Goal: Task Accomplishment & Management: Use online tool/utility

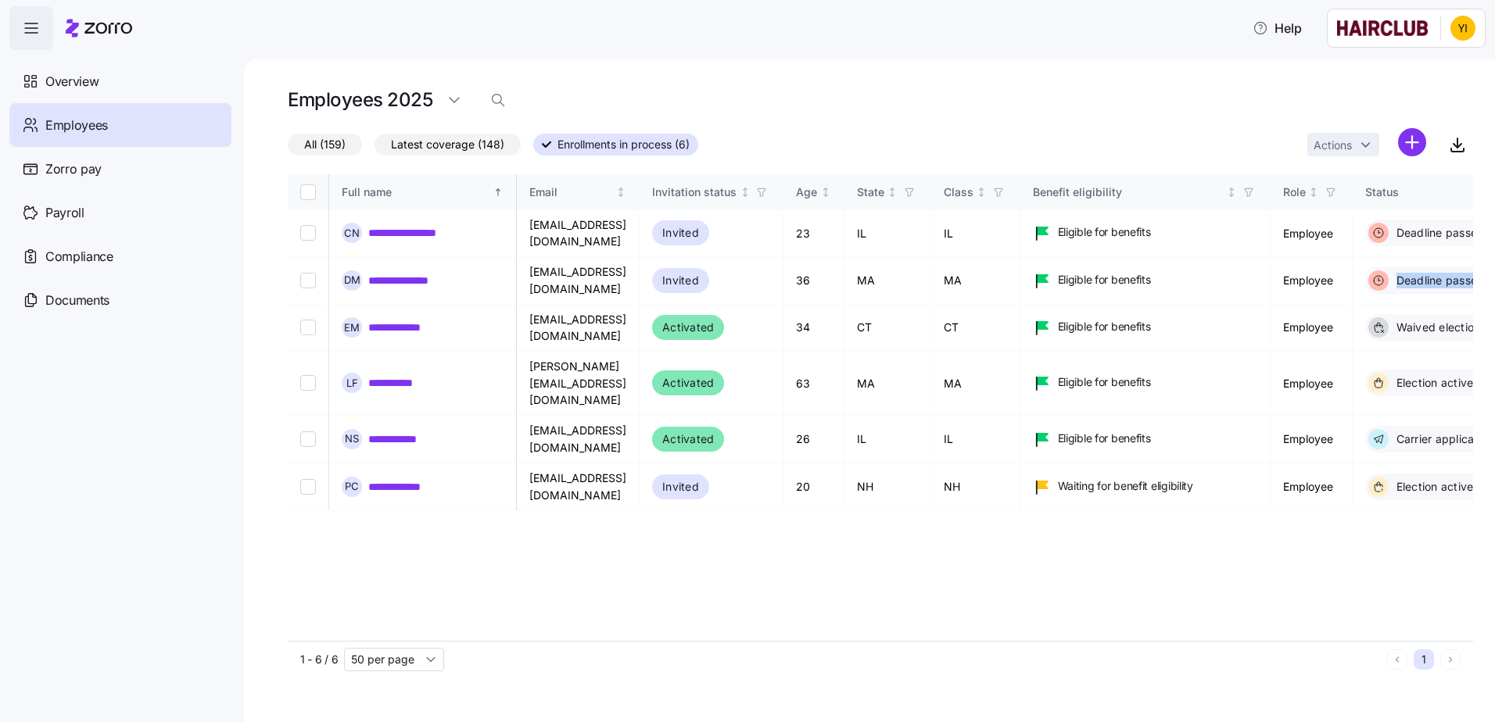
scroll to position [0, 605]
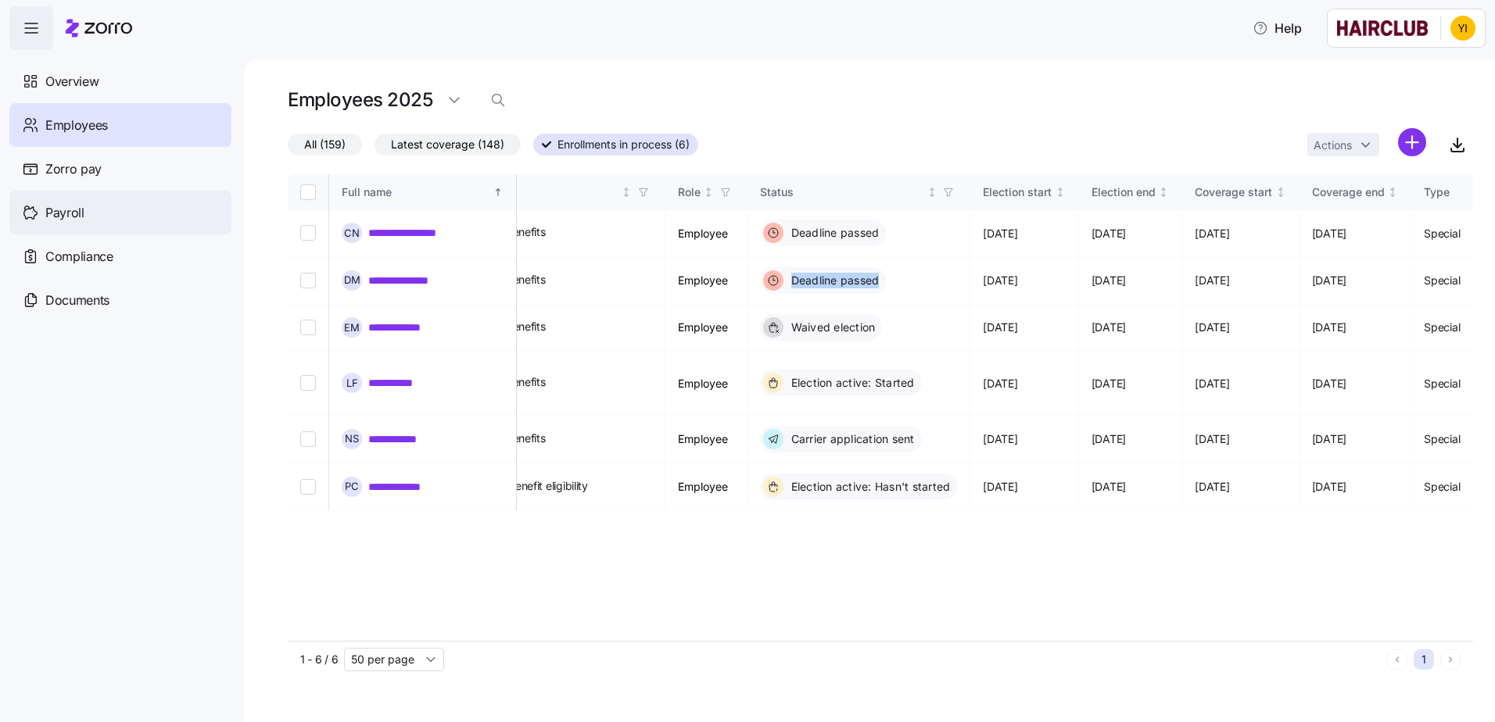
click at [118, 198] on div "Payroll" at bounding box center [120, 213] width 222 height 44
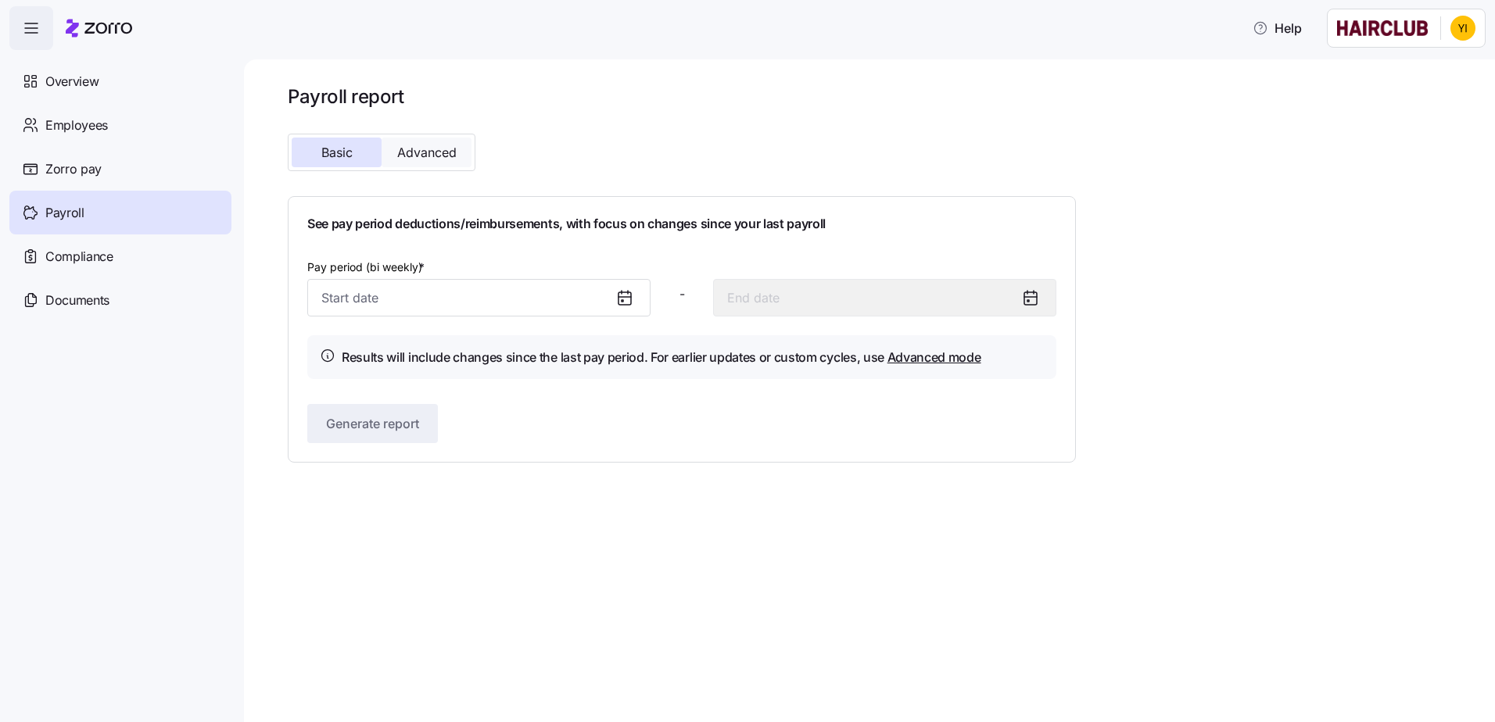
click at [419, 152] on span "Advanced" at bounding box center [426, 152] width 59 height 13
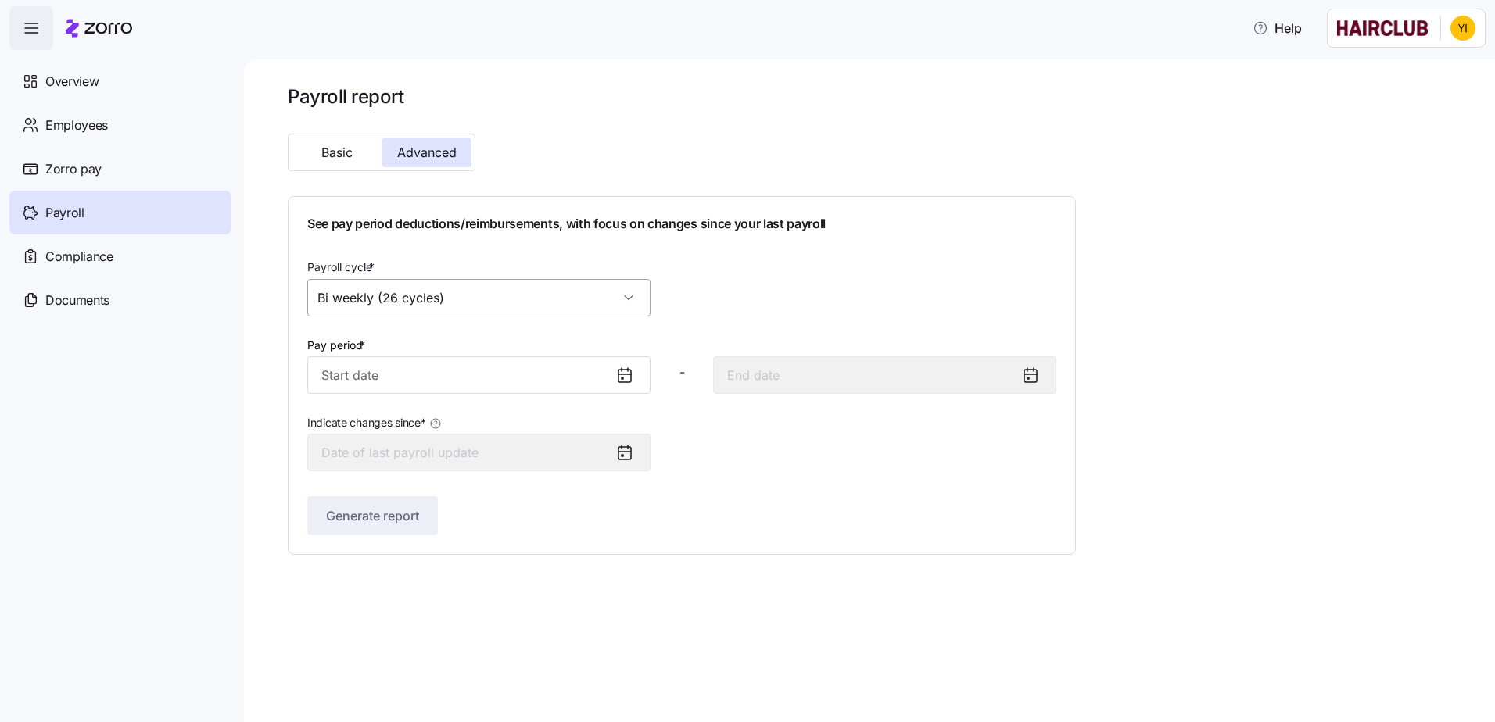
click at [467, 304] on input "Bi weekly (26 cycles)" at bounding box center [478, 298] width 343 height 38
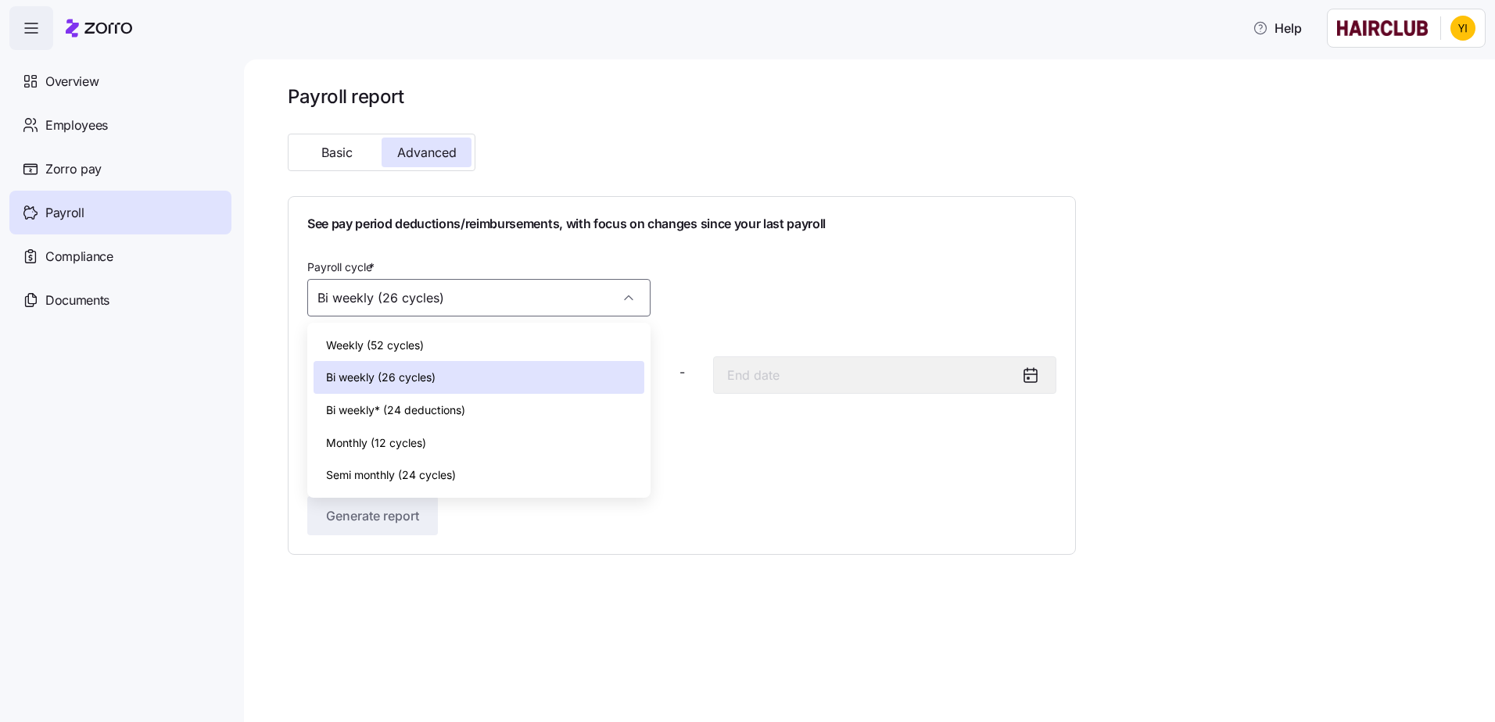
click at [438, 430] on div "Monthly (12 cycles)" at bounding box center [478, 443] width 331 height 33
type input "Monthly (12 cycles)"
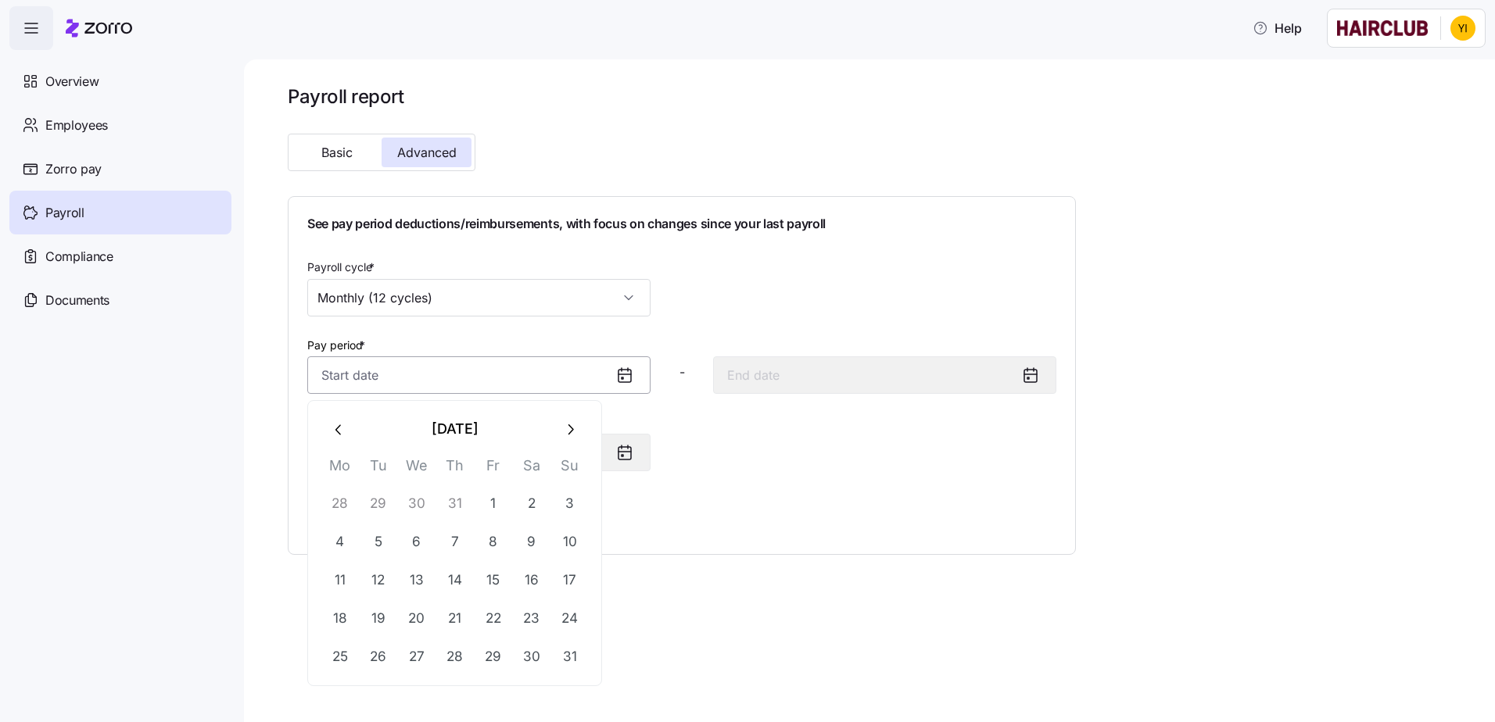
click at [538, 381] on input "Pay period *" at bounding box center [478, 375] width 343 height 38
click at [488, 502] on button "1" at bounding box center [493, 504] width 38 height 38
type input "[DATE]"
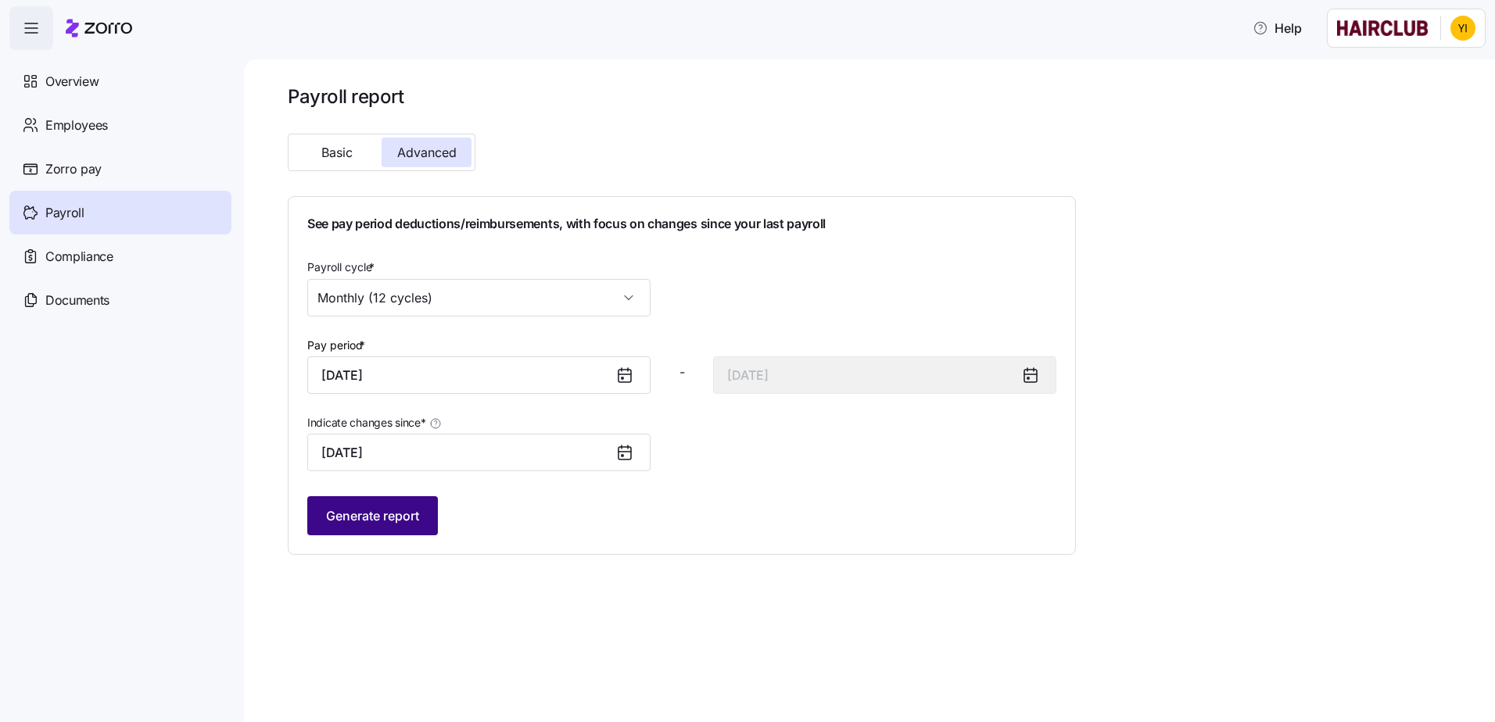
click at [419, 520] on span "Generate report" at bounding box center [372, 516] width 93 height 19
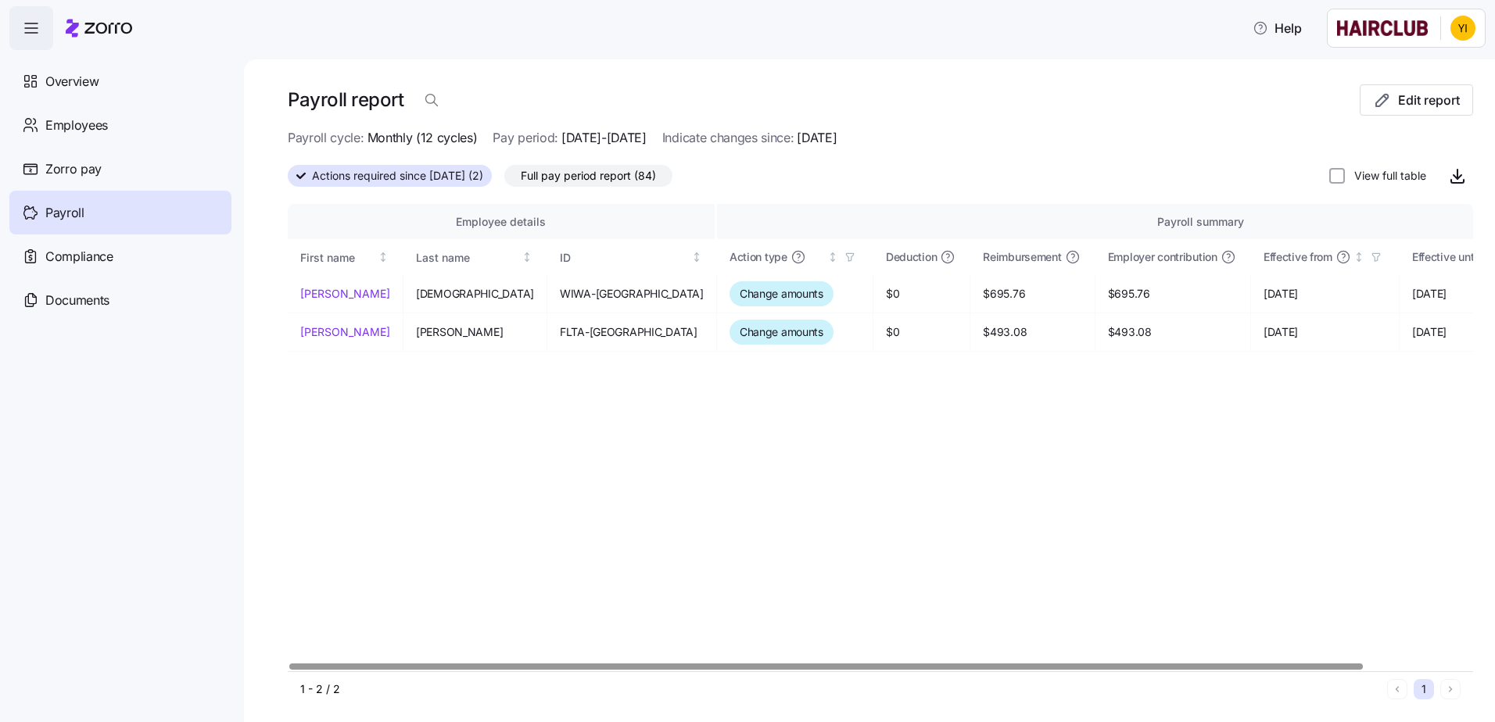
click at [692, 669] on div at bounding box center [880, 666] width 1185 height 9
click at [573, 664] on div at bounding box center [825, 666] width 1073 height 5
click at [642, 166] on span "Full pay period report (84)" at bounding box center [588, 176] width 135 height 20
click at [504, 180] on input "Full pay period report (84)" at bounding box center [504, 180] width 0 height 0
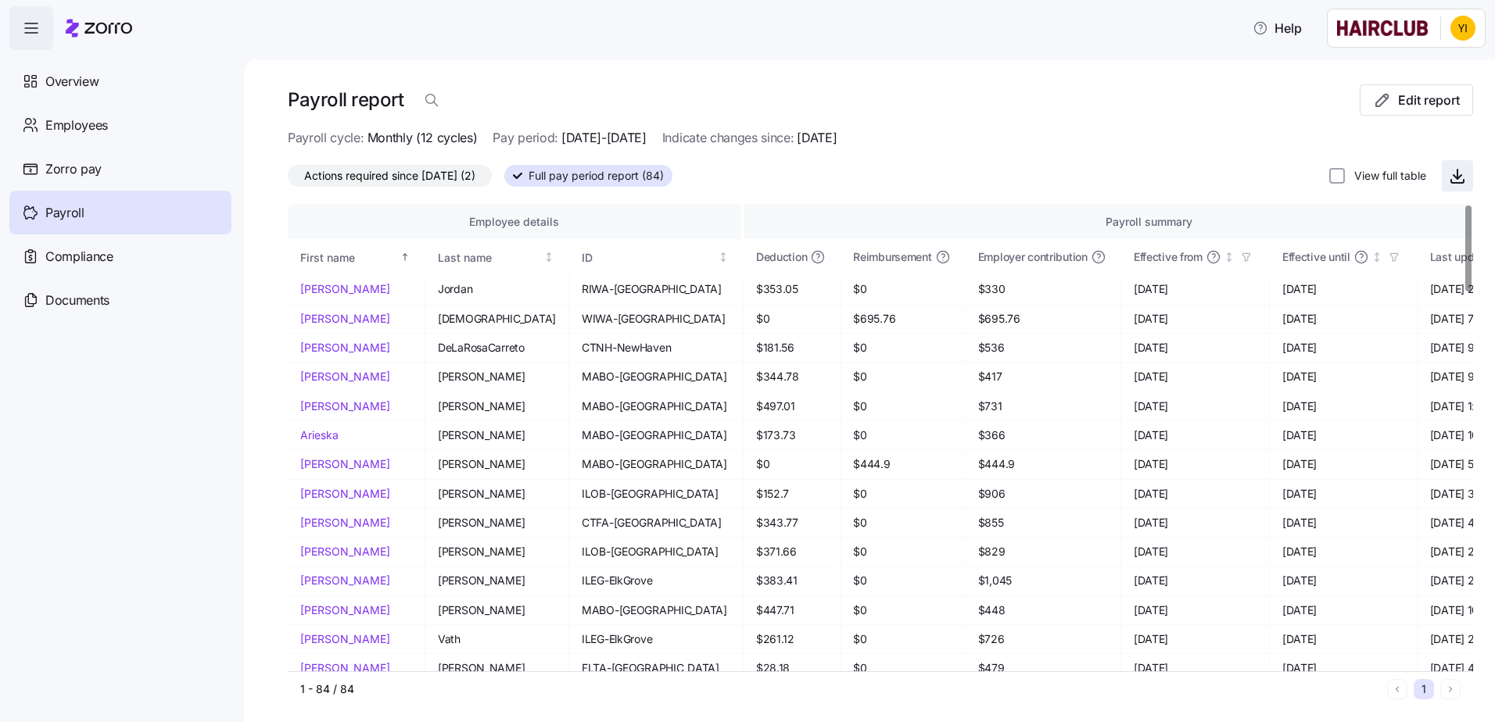
click at [1451, 177] on icon "button" at bounding box center [1457, 175] width 19 height 19
click at [458, 174] on span "Actions required since [DATE] (2)" at bounding box center [389, 176] width 171 height 20
click at [288, 180] on input "Actions required since [DATE] (2)" at bounding box center [288, 180] width 0 height 0
